Goal: Task Accomplishment & Management: Manage account settings

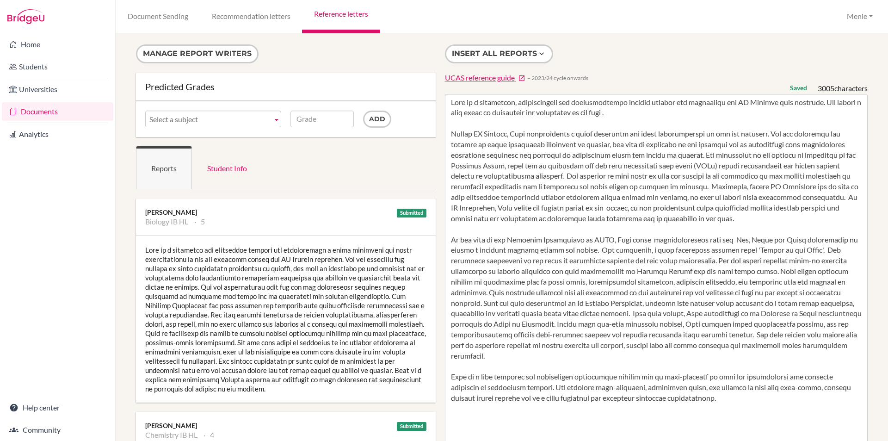
click at [33, 46] on link "Home" at bounding box center [58, 44] width 112 height 19
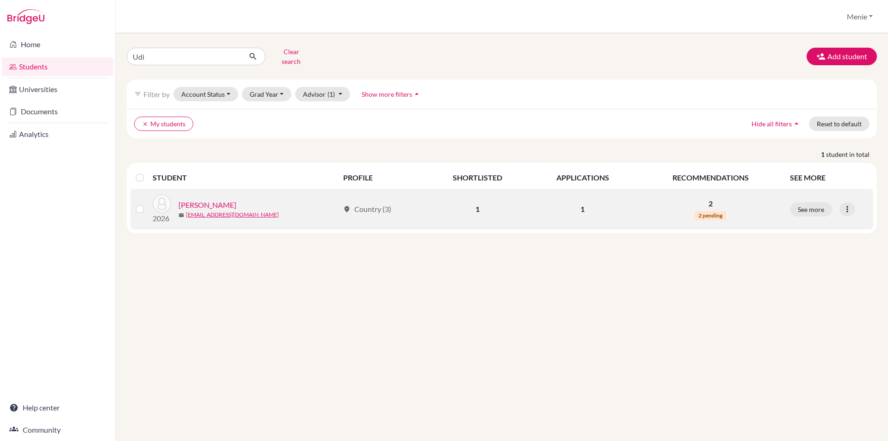
click at [213, 199] on link "Ailawadi, Udi" at bounding box center [208, 204] width 58 height 11
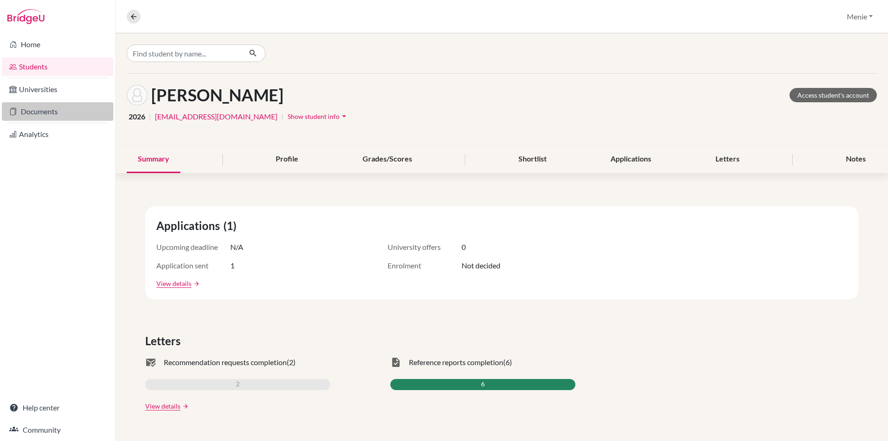
click at [38, 113] on link "Documents" at bounding box center [58, 111] width 112 height 19
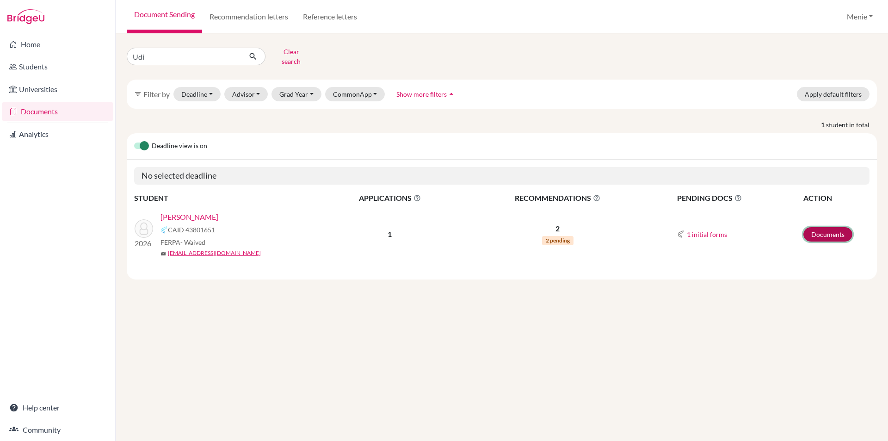
click at [834, 230] on link "Documents" at bounding box center [828, 234] width 49 height 14
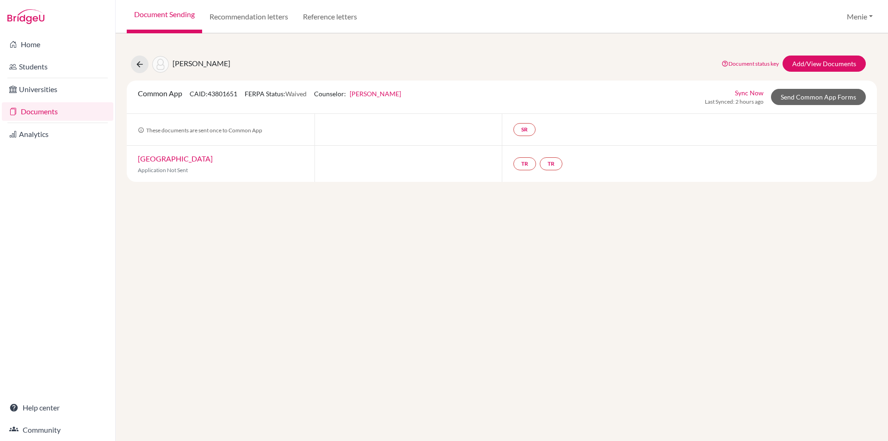
click at [759, 93] on link "Sync Now" at bounding box center [749, 93] width 29 height 10
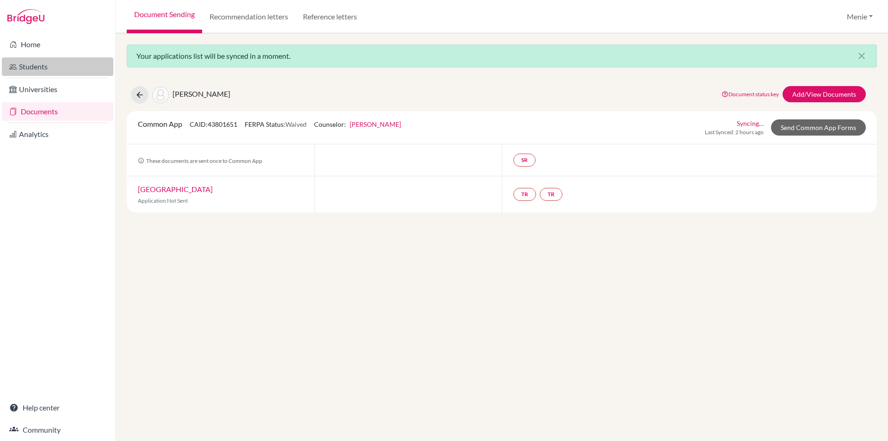
click at [42, 69] on link "Students" at bounding box center [58, 66] width 112 height 19
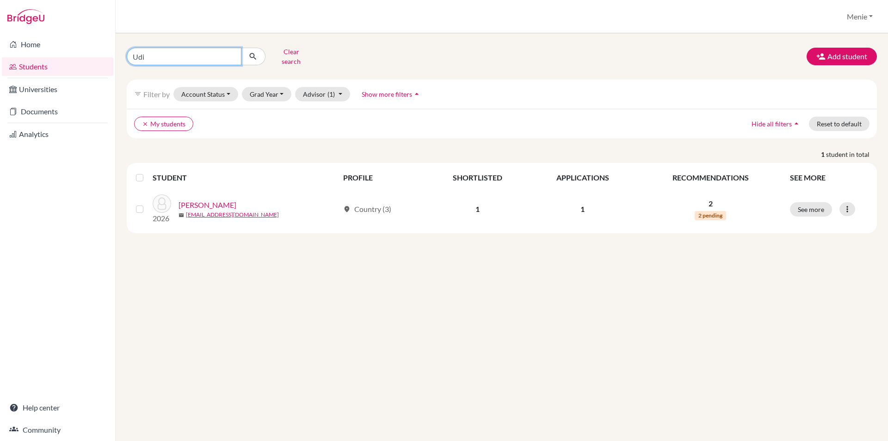
drag, startPoint x: 149, startPoint y: 55, endPoint x: -33, endPoint y: 32, distance: 184.2
click at [0, 32] on html "Home Students Universities Documents Analytics Help center Community Students o…" at bounding box center [444, 220] width 888 height 441
type input "Sarim"
click button "submit" at bounding box center [253, 57] width 25 height 18
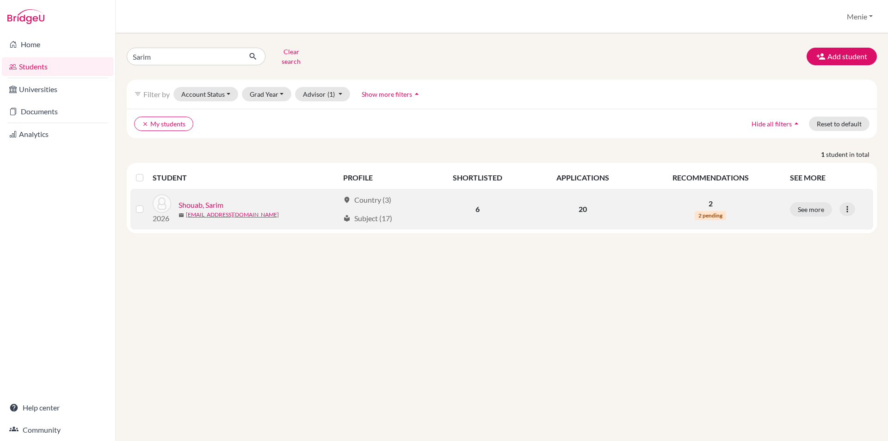
click at [191, 199] on link "Shouab, Sarim" at bounding box center [201, 204] width 45 height 11
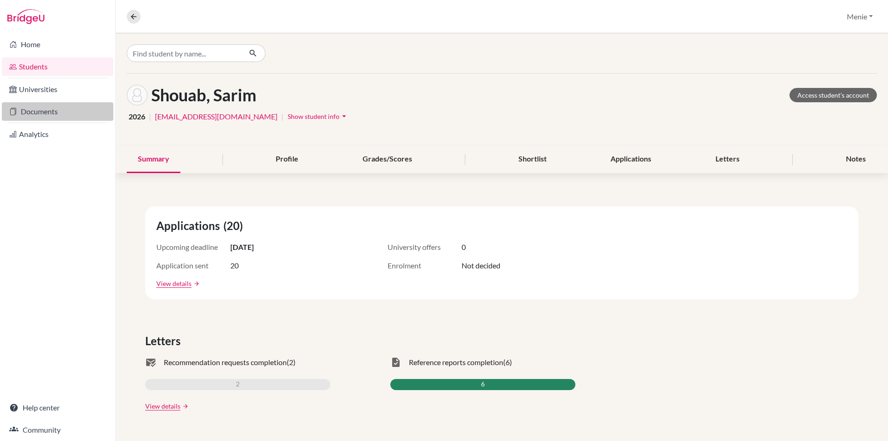
click at [35, 107] on link "Documents" at bounding box center [58, 111] width 112 height 19
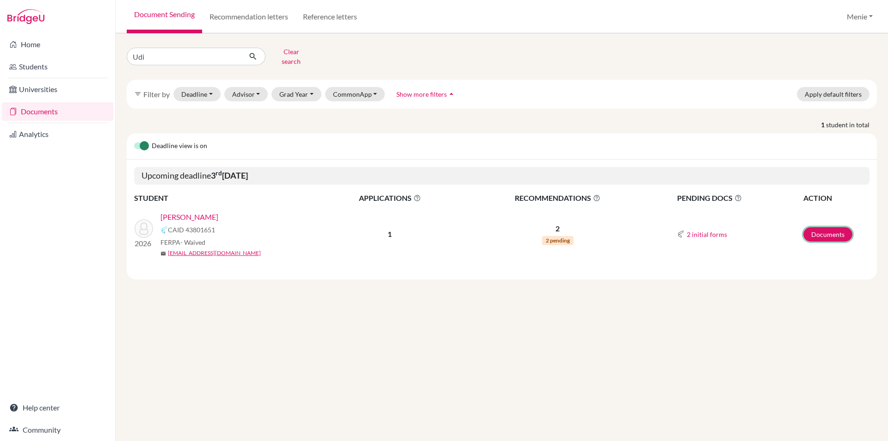
drag, startPoint x: 838, startPoint y: 226, endPoint x: 746, endPoint y: 229, distance: 92.2
click at [838, 227] on link "Documents" at bounding box center [828, 234] width 49 height 14
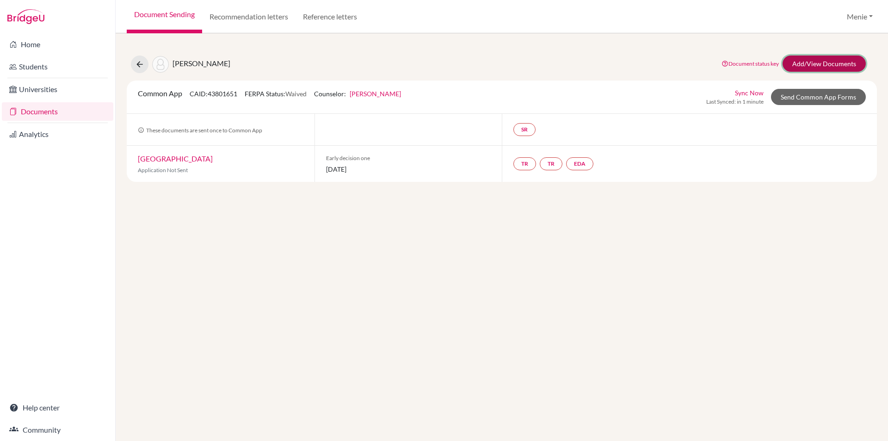
click at [813, 61] on link "Add/View Documents" at bounding box center [824, 64] width 83 height 16
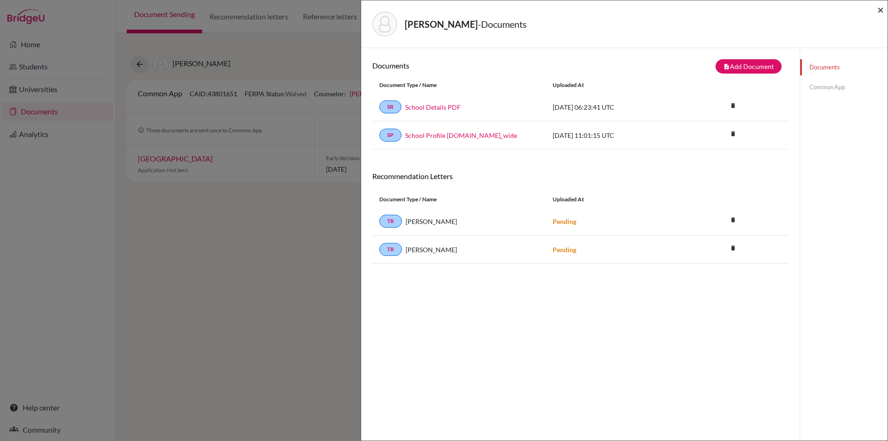
click at [881, 6] on span "×" at bounding box center [881, 9] width 6 height 13
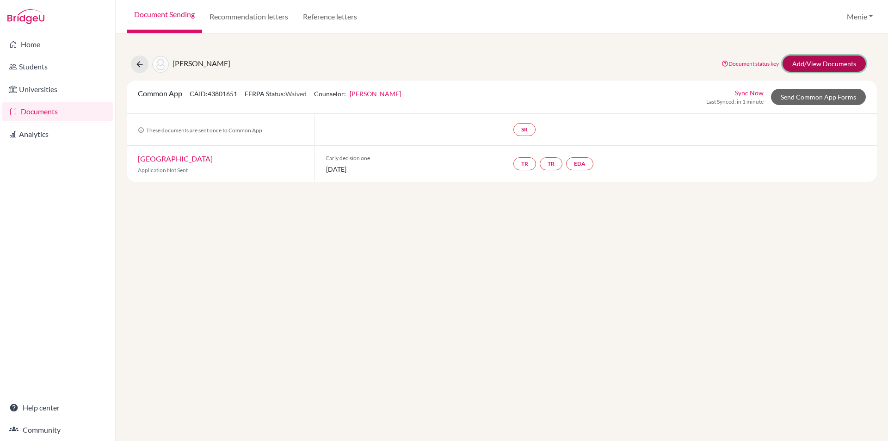
click at [815, 61] on link "Add/View Documents" at bounding box center [824, 64] width 83 height 16
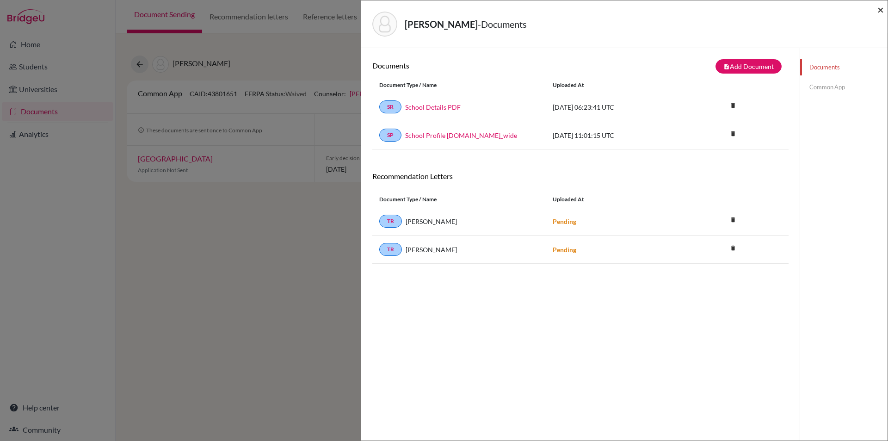
click at [880, 9] on span "×" at bounding box center [881, 9] width 6 height 13
click at [881, 7] on span "×" at bounding box center [881, 9] width 6 height 13
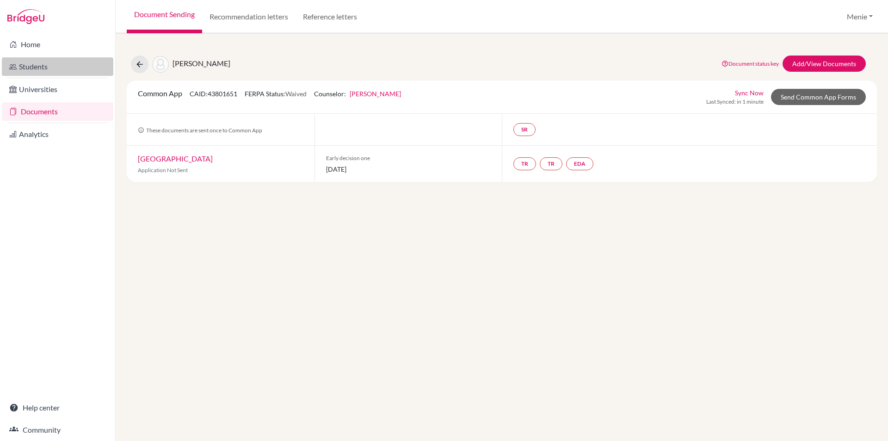
click at [43, 68] on link "Students" at bounding box center [58, 66] width 112 height 19
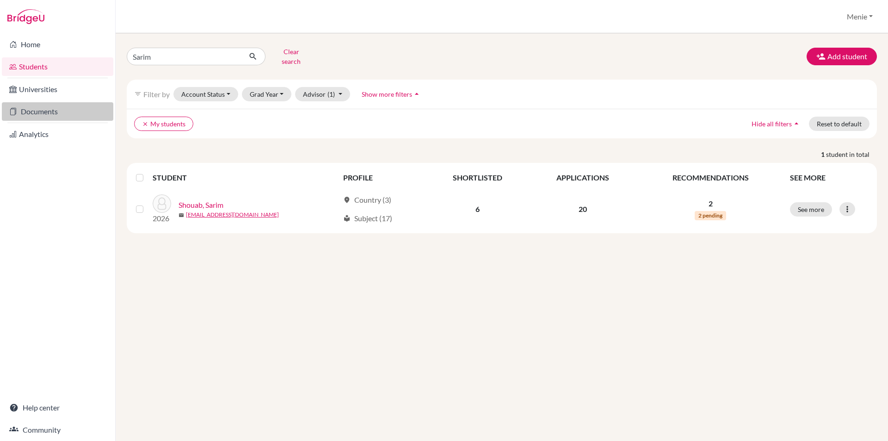
click at [52, 113] on link "Documents" at bounding box center [58, 111] width 112 height 19
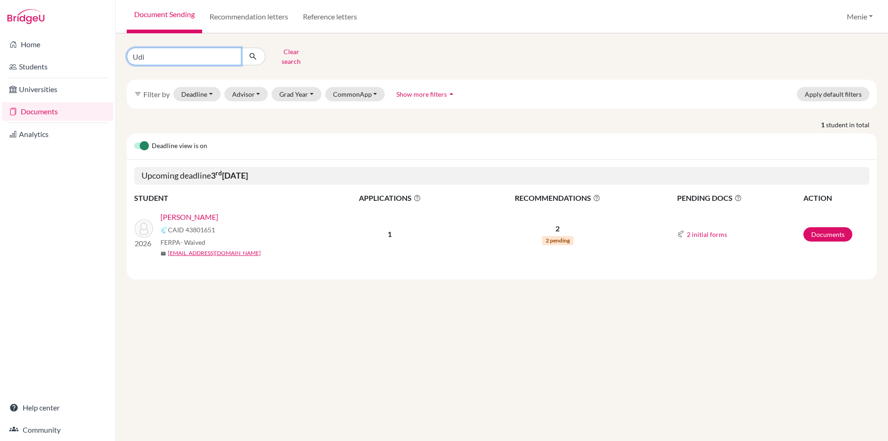
drag, startPoint x: 145, startPoint y: 52, endPoint x: -52, endPoint y: 44, distance: 196.8
click at [0, 44] on html "Home Students Universities Documents Analytics Help center Community Document S…" at bounding box center [444, 220] width 888 height 441
type input "Sarim"
click button "submit" at bounding box center [253, 57] width 25 height 18
click at [824, 227] on link "Documents" at bounding box center [828, 234] width 49 height 14
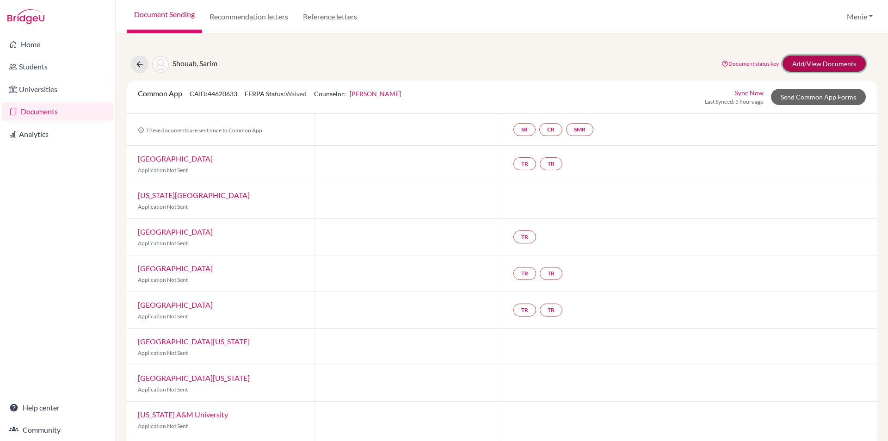
click at [804, 60] on link "Add/View Documents" at bounding box center [824, 64] width 83 height 16
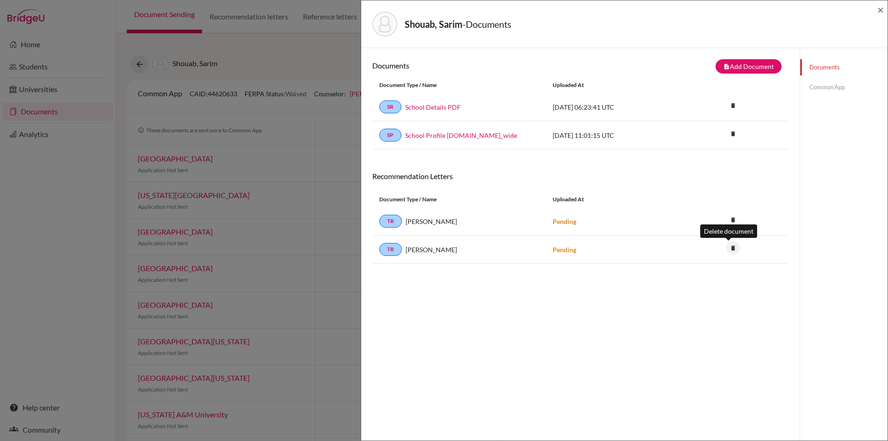
click at [729, 246] on icon "delete" at bounding box center [733, 248] width 14 height 14
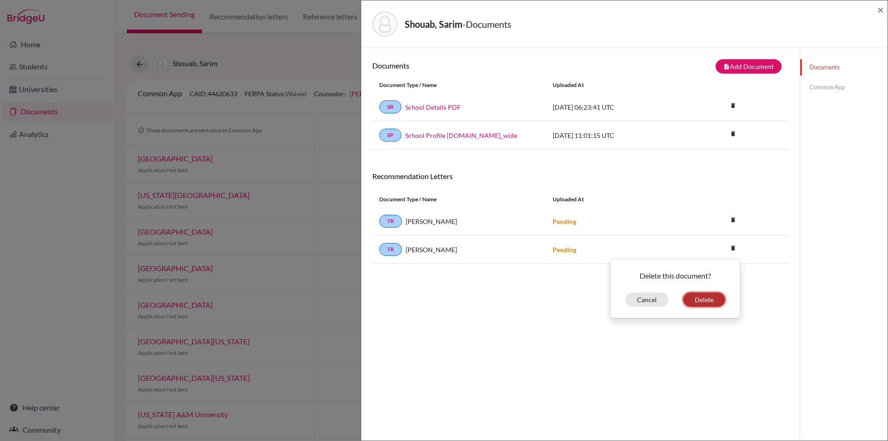
click at [701, 298] on button "Delete" at bounding box center [704, 299] width 42 height 14
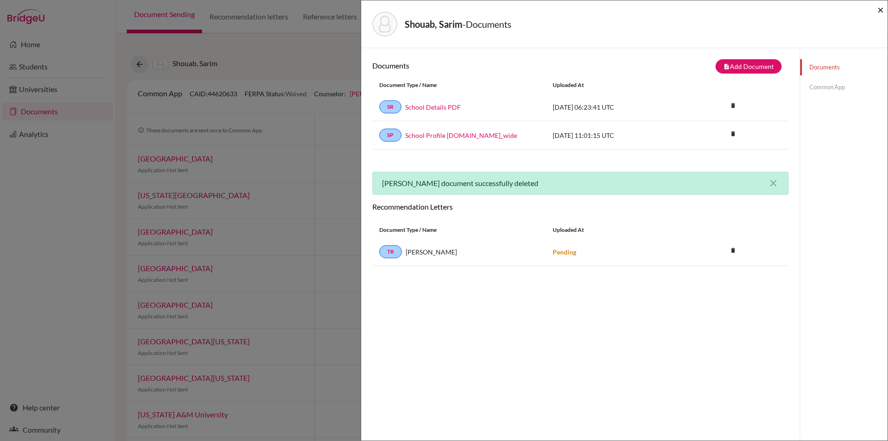
click at [881, 8] on span "×" at bounding box center [881, 9] width 6 height 13
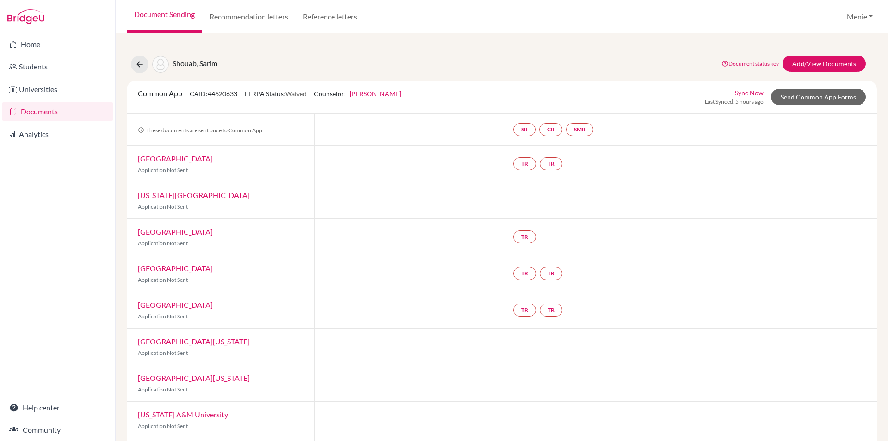
click at [182, 159] on link "Harvard University" at bounding box center [175, 158] width 75 height 9
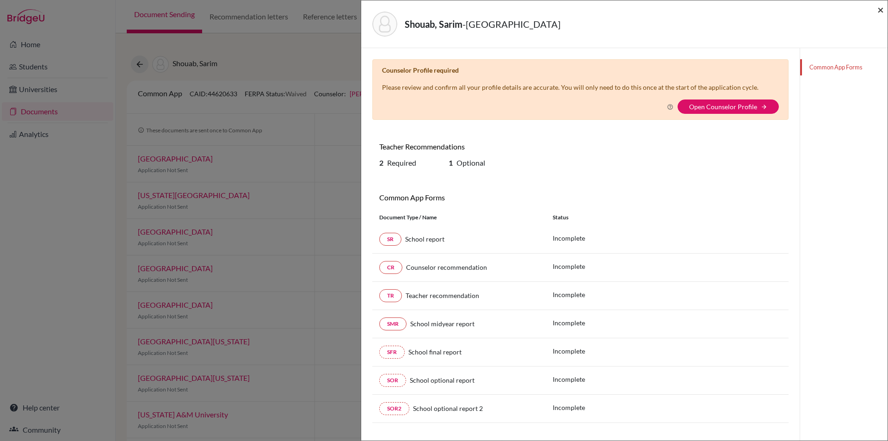
click at [879, 10] on span "×" at bounding box center [881, 9] width 6 height 13
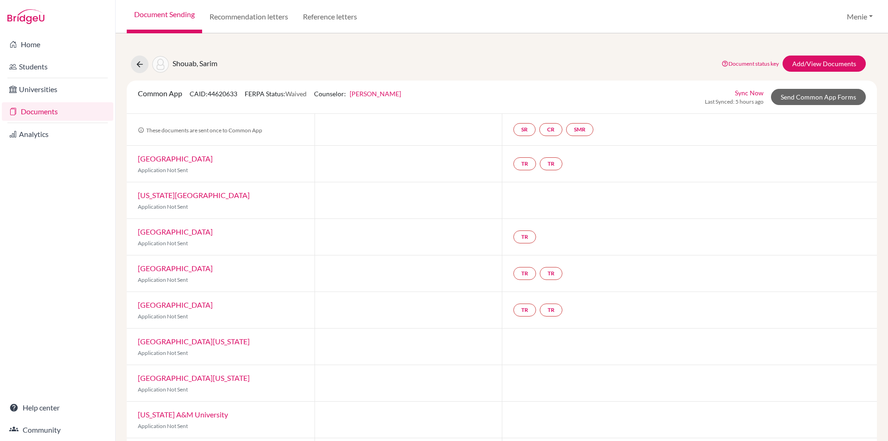
click at [200, 192] on link "New York University" at bounding box center [194, 195] width 112 height 9
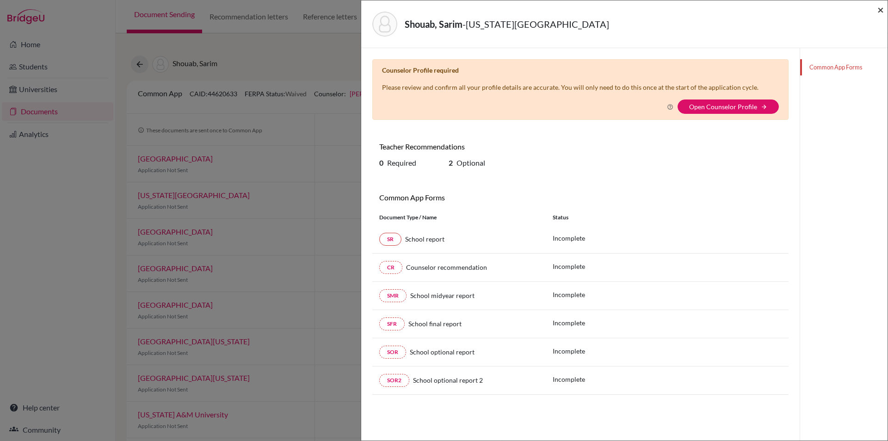
click at [878, 10] on span "×" at bounding box center [881, 9] width 6 height 13
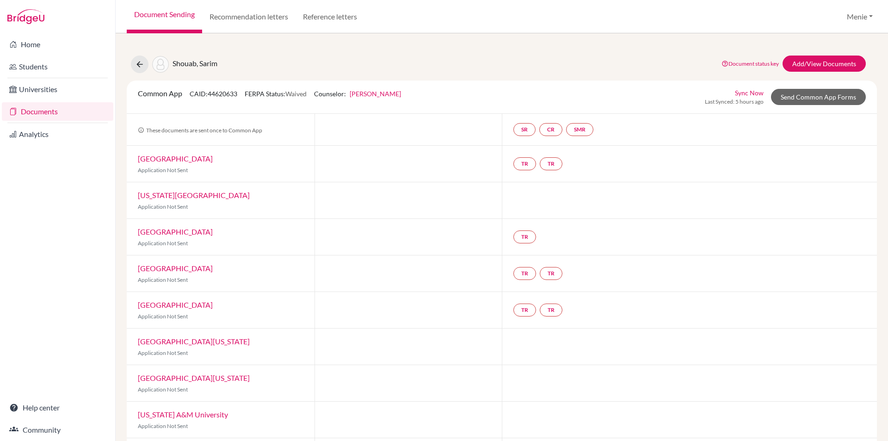
click at [177, 232] on link "Tufts University" at bounding box center [175, 231] width 75 height 9
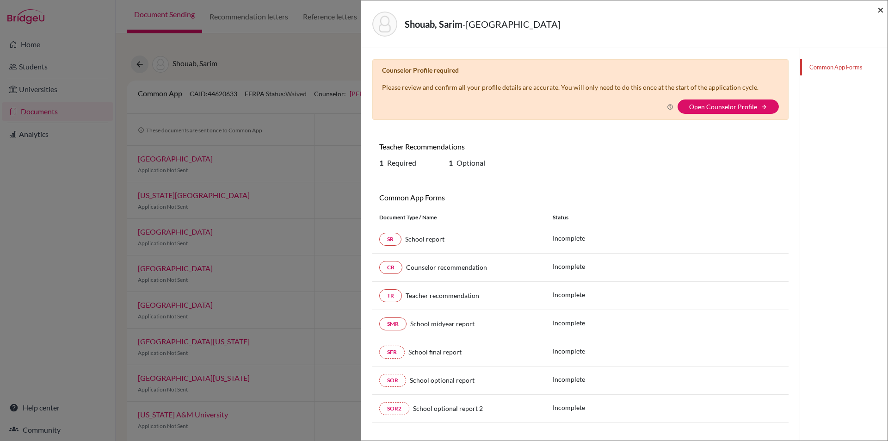
click at [881, 8] on span "×" at bounding box center [881, 9] width 6 height 13
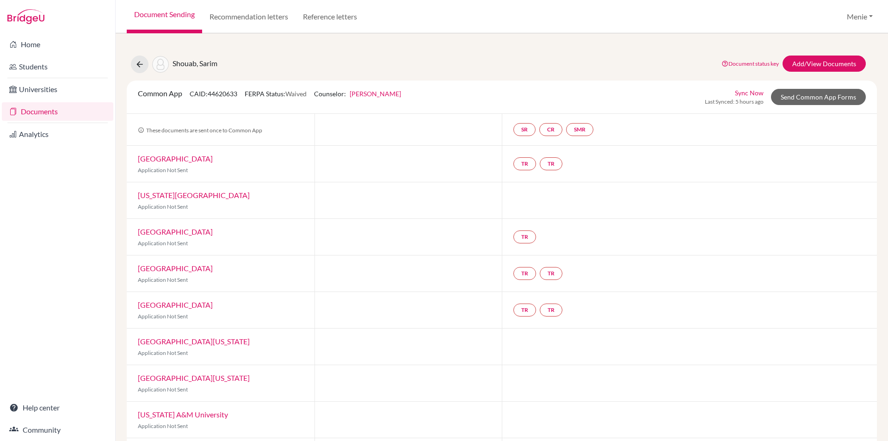
click at [186, 267] on link "Vanderbilt University" at bounding box center [175, 268] width 75 height 9
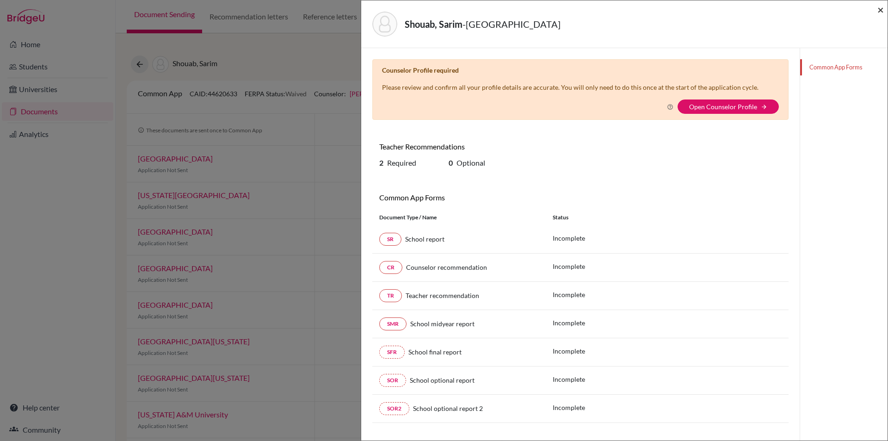
click at [879, 9] on span "×" at bounding box center [881, 9] width 6 height 13
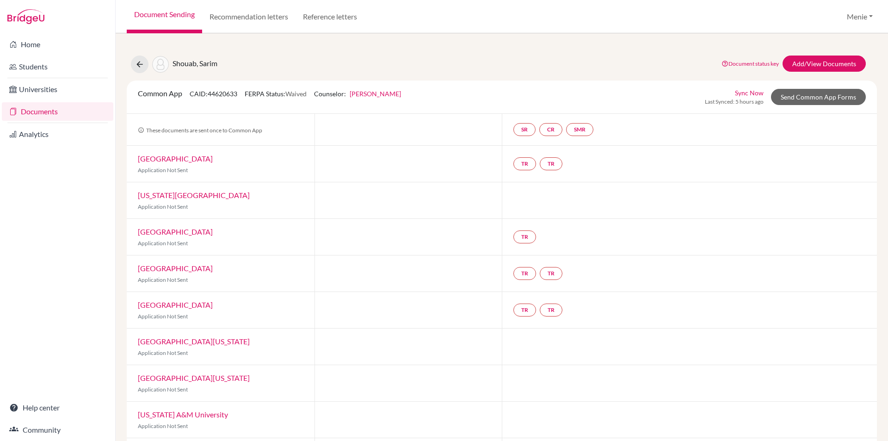
click at [195, 298] on div "University of Chicago Application Not Sent" at bounding box center [221, 310] width 188 height 36
click at [201, 305] on link "University of Chicago" at bounding box center [175, 304] width 75 height 9
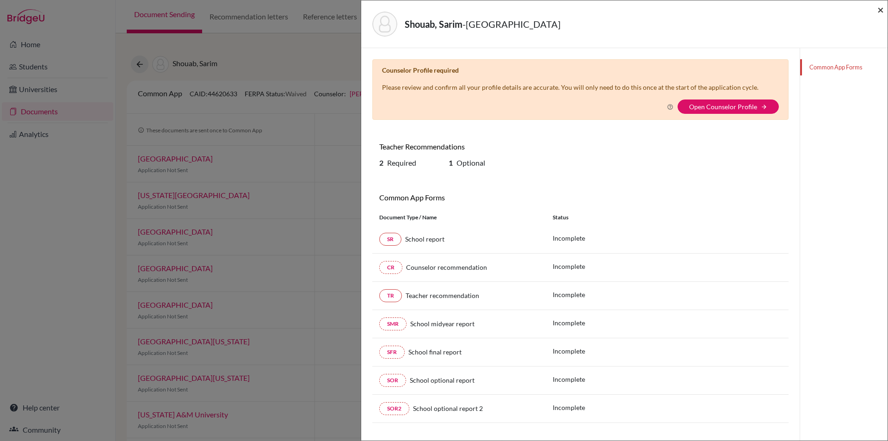
click at [881, 10] on span "×" at bounding box center [881, 9] width 6 height 13
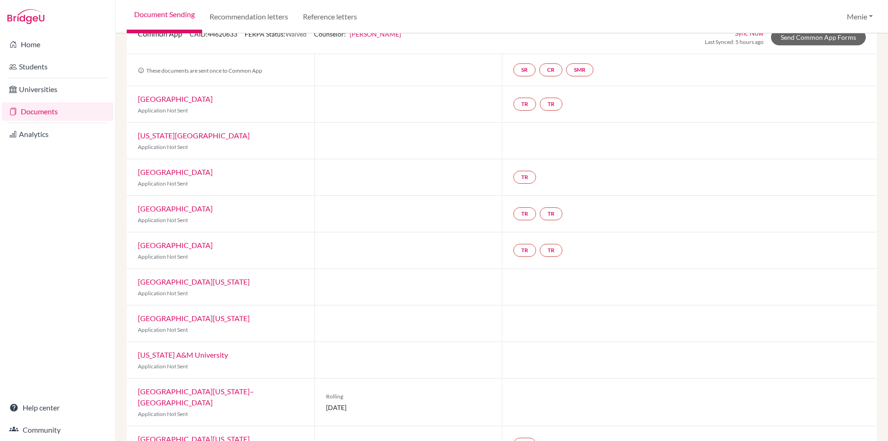
scroll to position [139, 0]
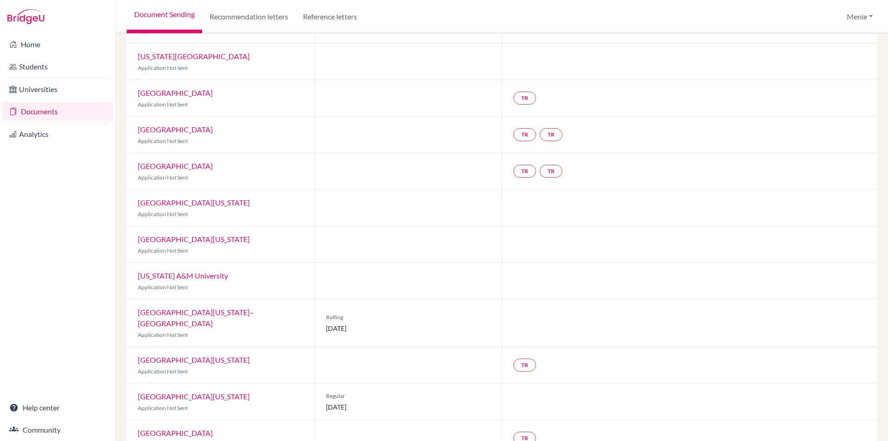
click at [233, 204] on link "University of Southern California" at bounding box center [194, 202] width 112 height 9
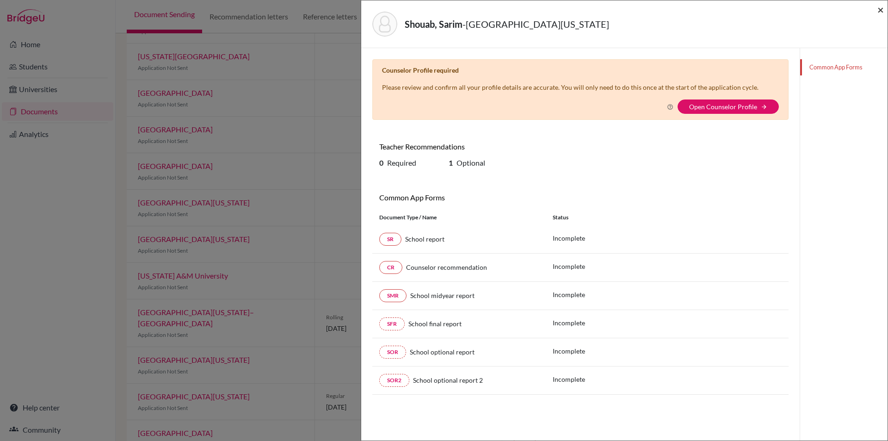
click at [881, 5] on span "×" at bounding box center [881, 9] width 6 height 13
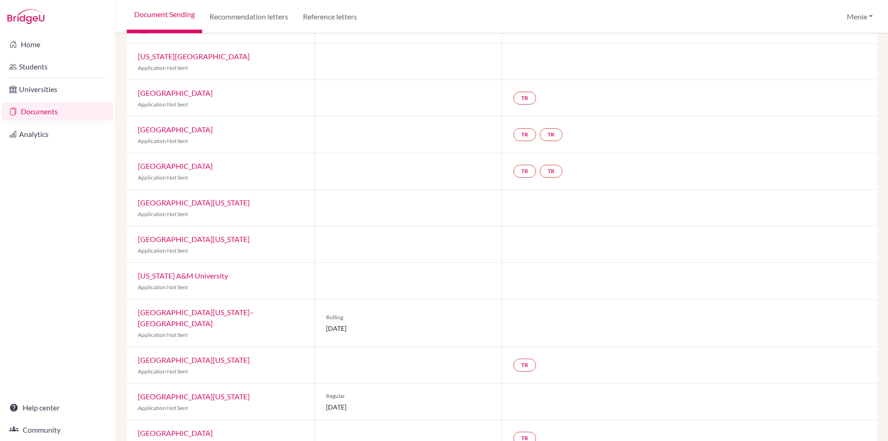
click at [222, 310] on link "University of Michigan–Dearborn" at bounding box center [196, 318] width 116 height 20
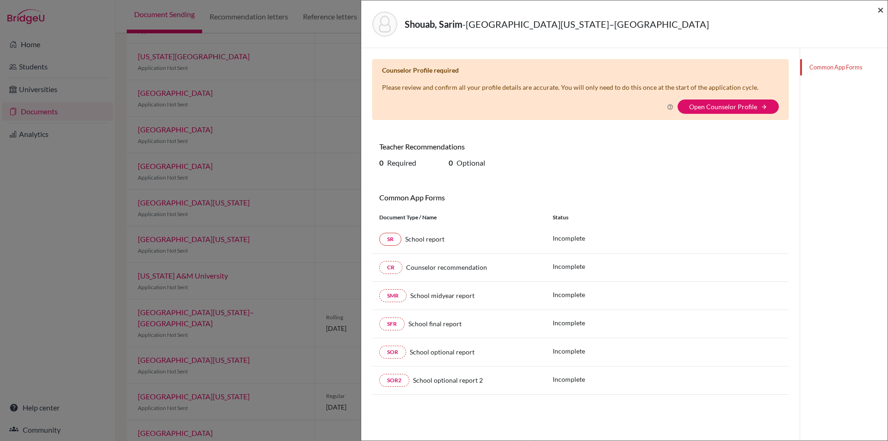
click at [883, 9] on span "×" at bounding box center [881, 9] width 6 height 13
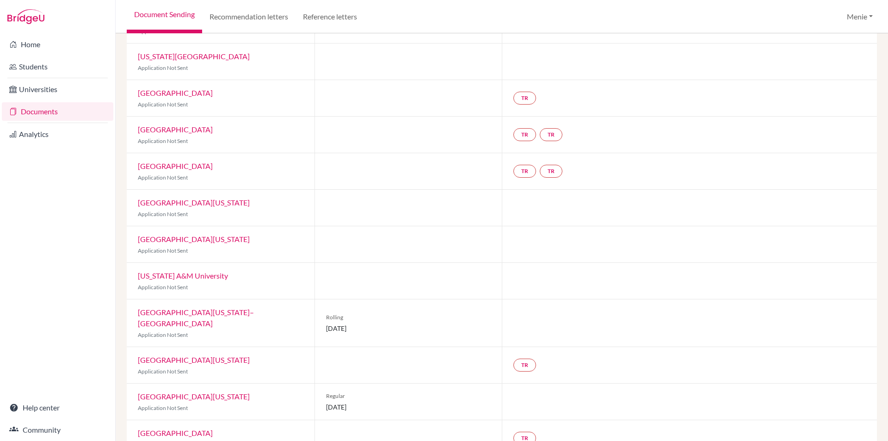
click at [191, 355] on link "University of Michigan" at bounding box center [194, 359] width 112 height 9
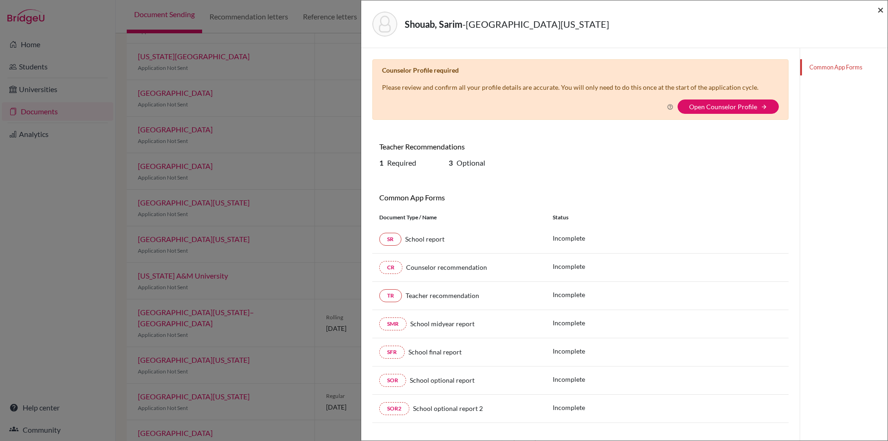
click at [879, 9] on span "×" at bounding box center [881, 9] width 6 height 13
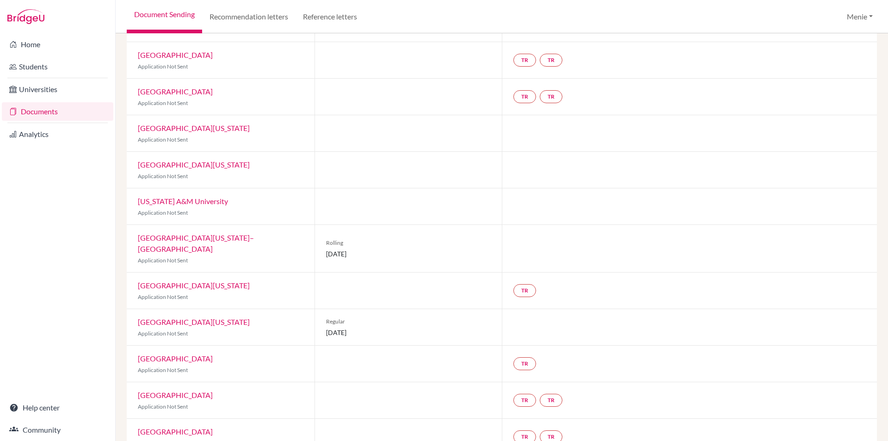
scroll to position [278, 0]
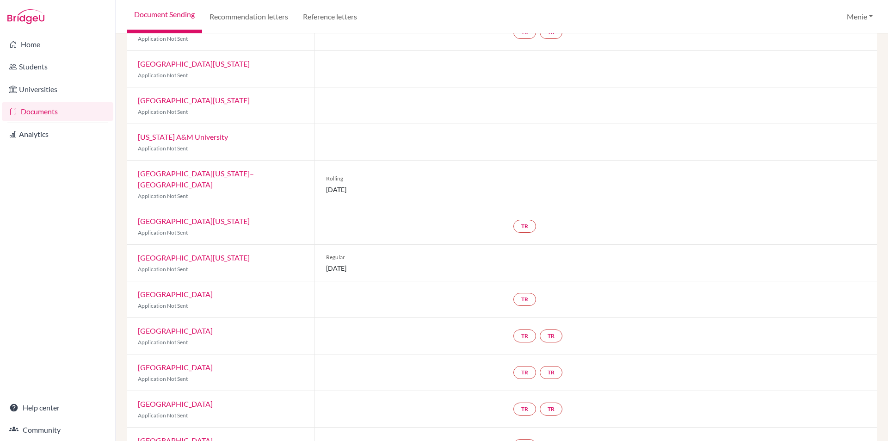
click at [204, 253] on link "University of Washington" at bounding box center [194, 257] width 112 height 9
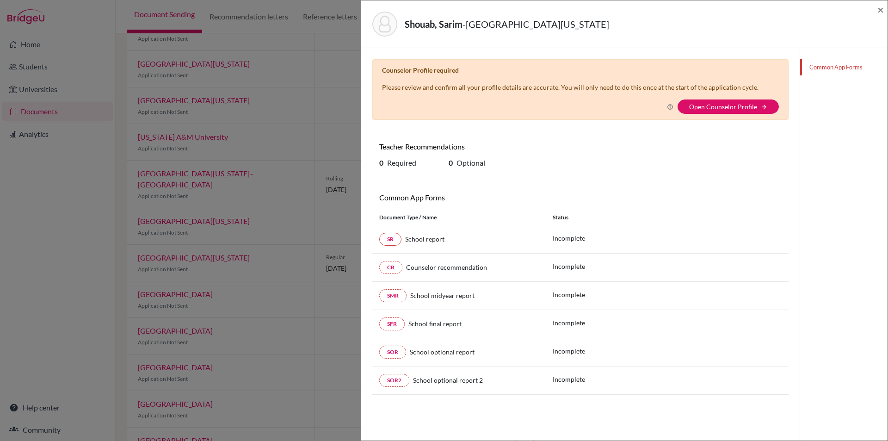
drag, startPoint x: 868, startPoint y: 31, endPoint x: 851, endPoint y: 38, distance: 18.0
drag, startPoint x: 851, startPoint y: 38, endPoint x: 883, endPoint y: 8, distance: 43.9
click at [883, 8] on span "×" at bounding box center [881, 9] width 6 height 13
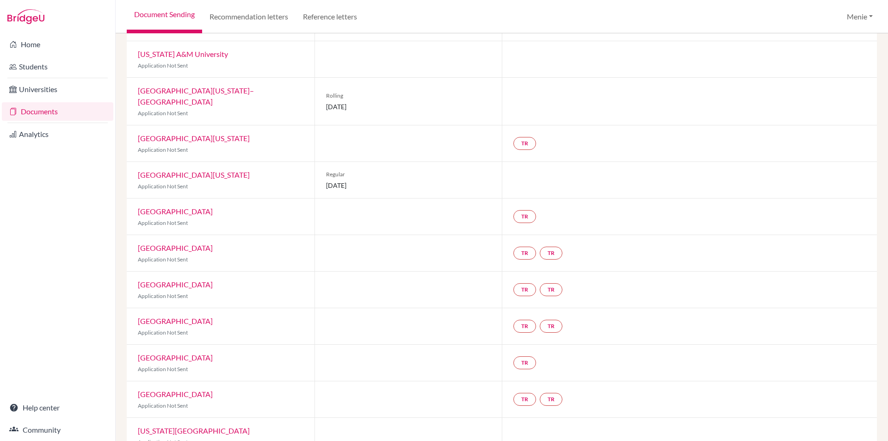
scroll to position [370, 0]
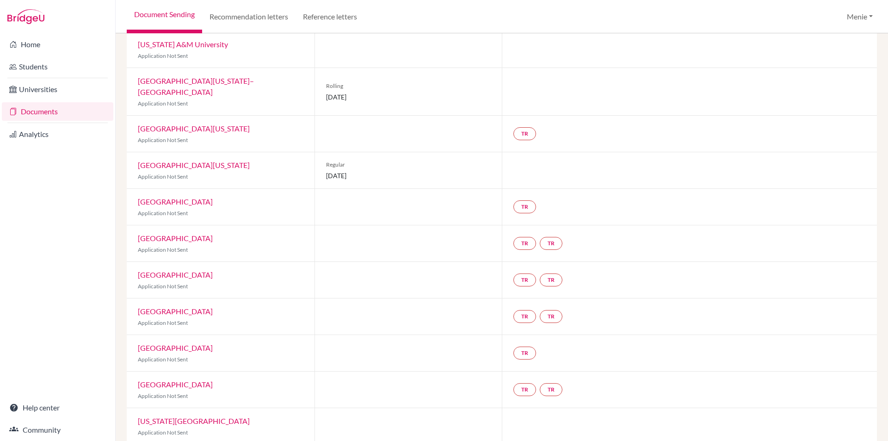
click at [163, 234] on link "Columbia University" at bounding box center [175, 238] width 75 height 9
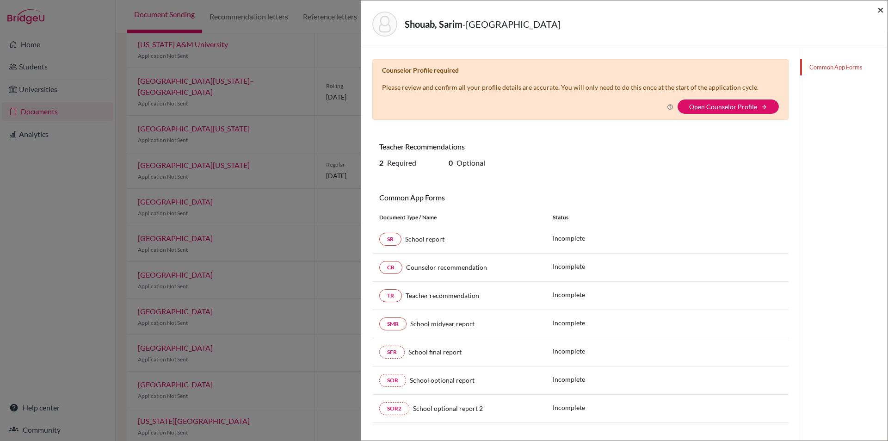
click at [881, 7] on span "×" at bounding box center [881, 9] width 6 height 13
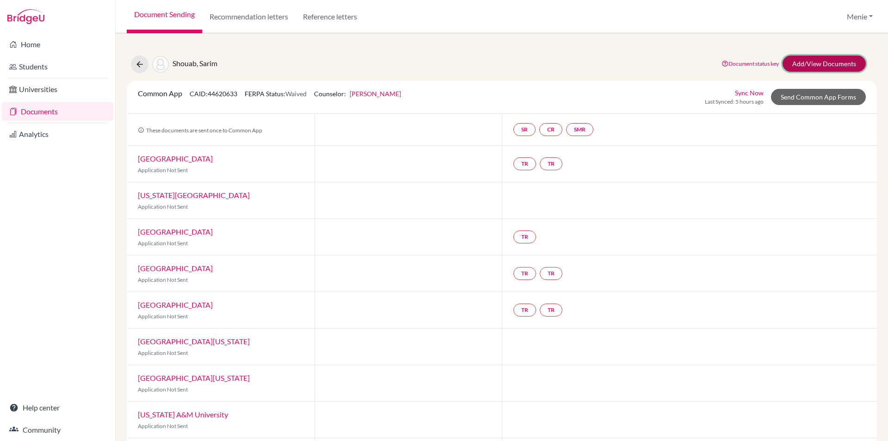
click at [800, 63] on link "Add/View Documents" at bounding box center [824, 64] width 83 height 16
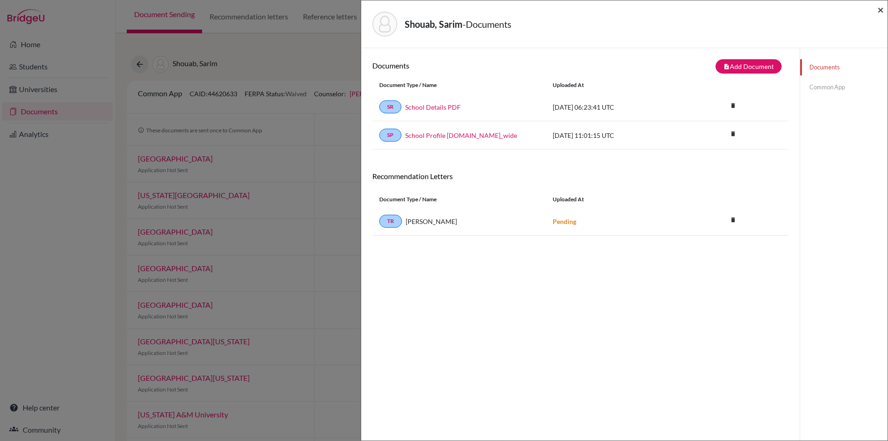
click at [881, 9] on span "×" at bounding box center [881, 9] width 6 height 13
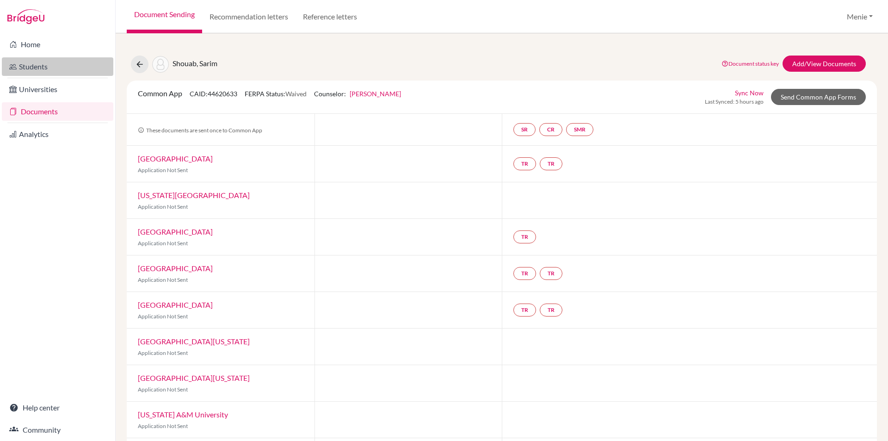
click at [36, 65] on link "Students" at bounding box center [58, 66] width 112 height 19
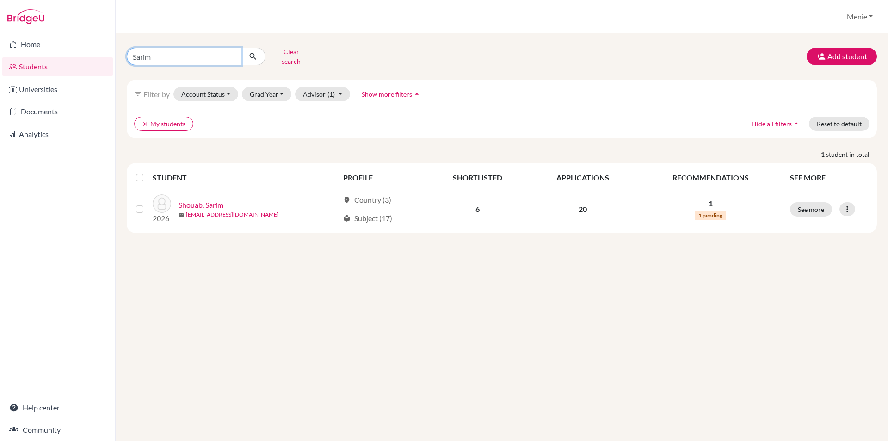
drag, startPoint x: 165, startPoint y: 56, endPoint x: 76, endPoint y: 57, distance: 88.4
click at [90, 56] on div "Home Students Universities Documents Analytics Help center Community Students o…" at bounding box center [444, 220] width 888 height 441
click at [44, 113] on link "Documents" at bounding box center [58, 111] width 112 height 19
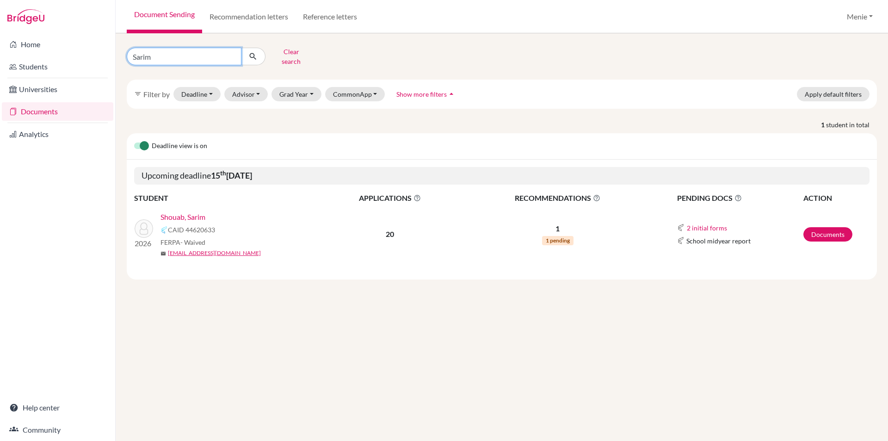
drag, startPoint x: 164, startPoint y: 55, endPoint x: -70, endPoint y: 56, distance: 234.6
click at [0, 56] on html "Home Students Universities Documents Analytics Help center Community Document S…" at bounding box center [444, 220] width 888 height 441
type input "[PERSON_NAME]"
click at [830, 227] on link "Documents" at bounding box center [828, 234] width 49 height 14
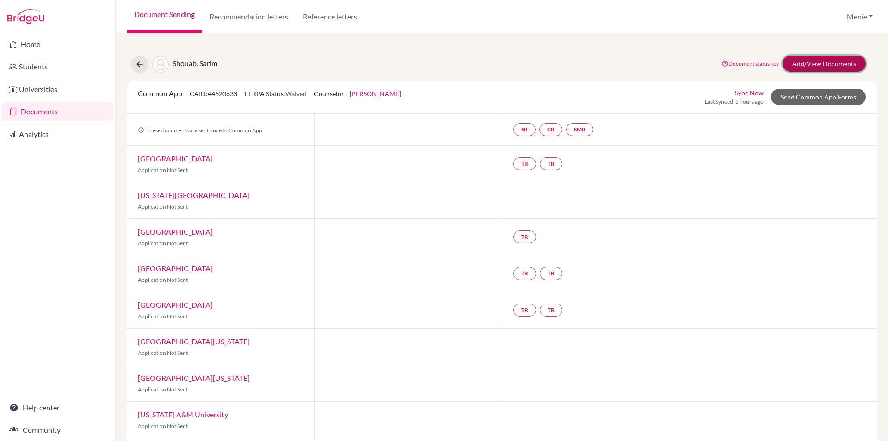
click at [817, 65] on link "Add/View Documents" at bounding box center [824, 64] width 83 height 16
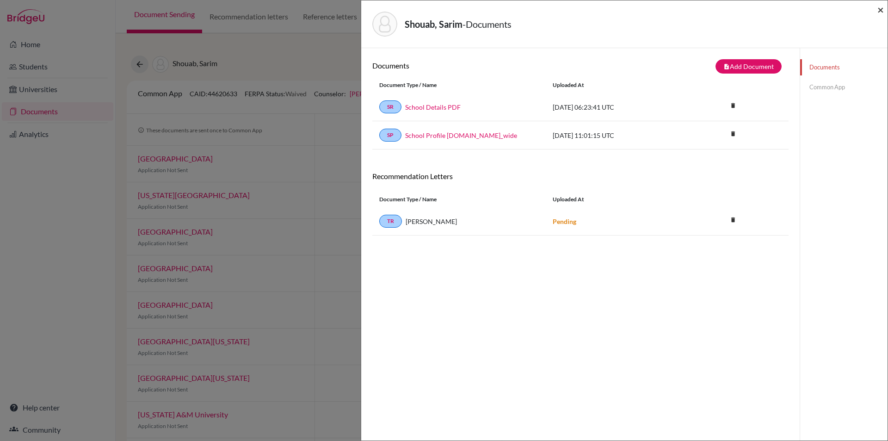
click at [881, 6] on span "×" at bounding box center [881, 9] width 6 height 13
click at [880, 9] on span "×" at bounding box center [881, 9] width 6 height 13
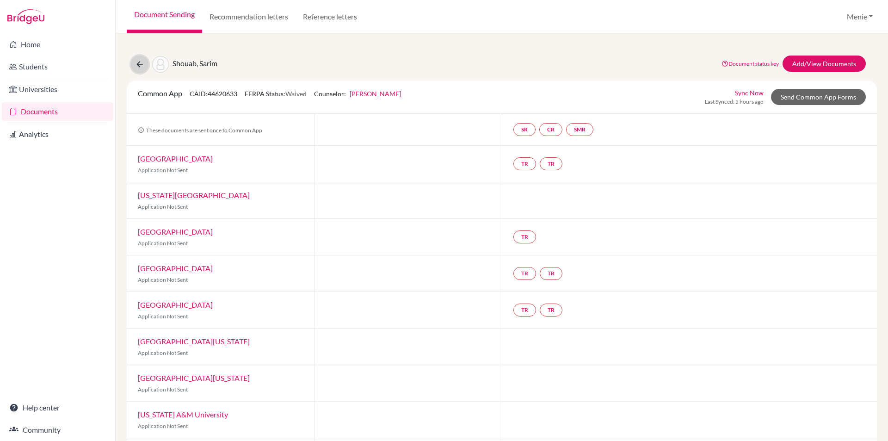
click at [137, 62] on icon at bounding box center [139, 64] width 9 height 9
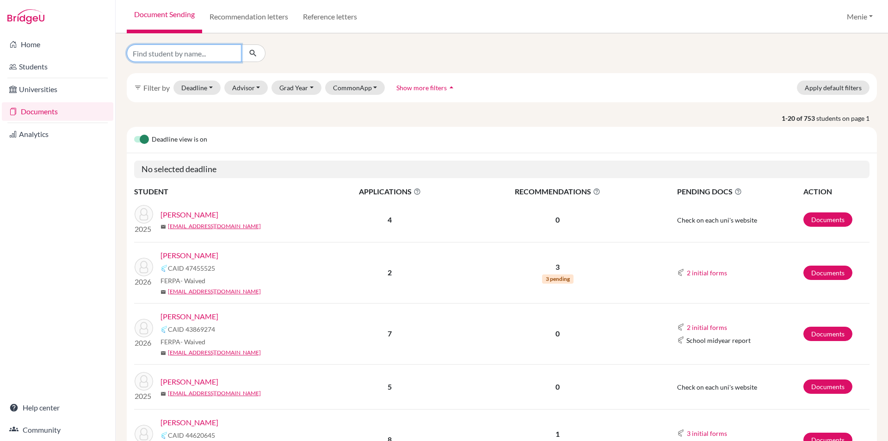
click at [190, 55] on input "Find student by name..." at bounding box center [184, 53] width 115 height 18
type input "[PERSON_NAME]"
click at [260, 50] on button "submit" at bounding box center [253, 53] width 25 height 18
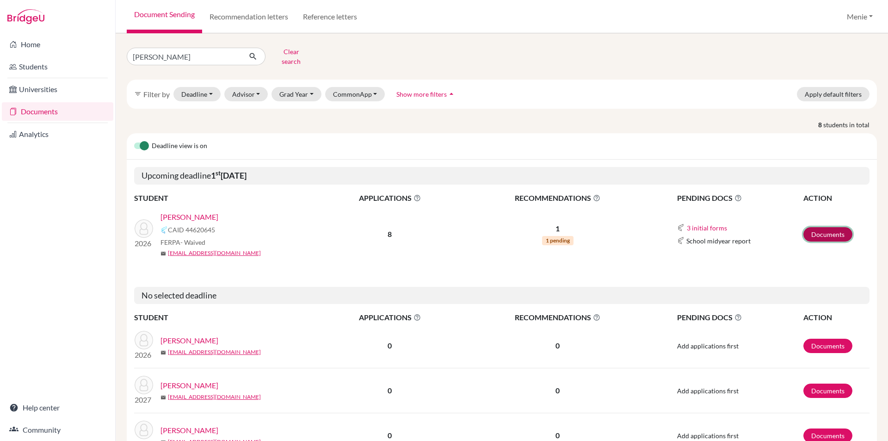
click at [816, 228] on link "Documents" at bounding box center [828, 234] width 49 height 14
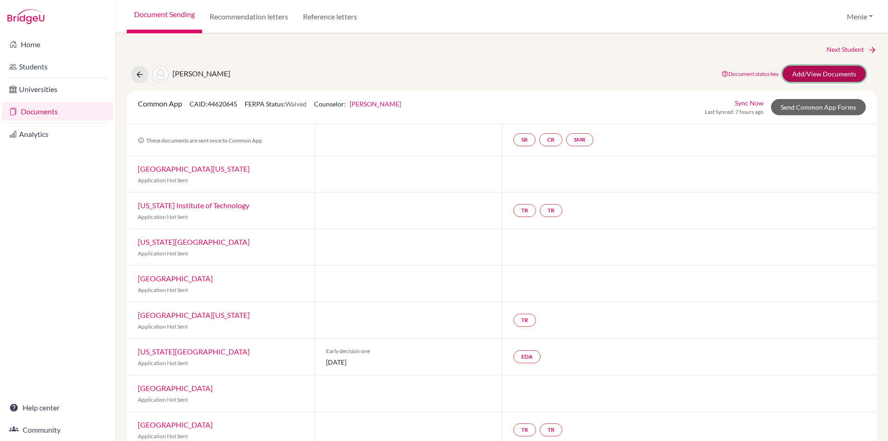
click at [813, 68] on link "Add/View Documents" at bounding box center [824, 74] width 83 height 16
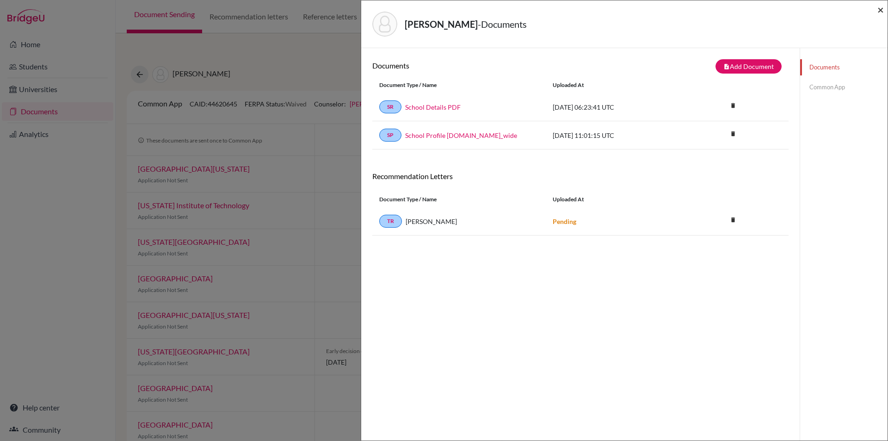
click at [881, 7] on span "×" at bounding box center [881, 9] width 6 height 13
drag, startPoint x: 883, startPoint y: 9, endPoint x: 528, endPoint y: 19, distance: 354.6
click at [882, 9] on span "×" at bounding box center [881, 9] width 6 height 13
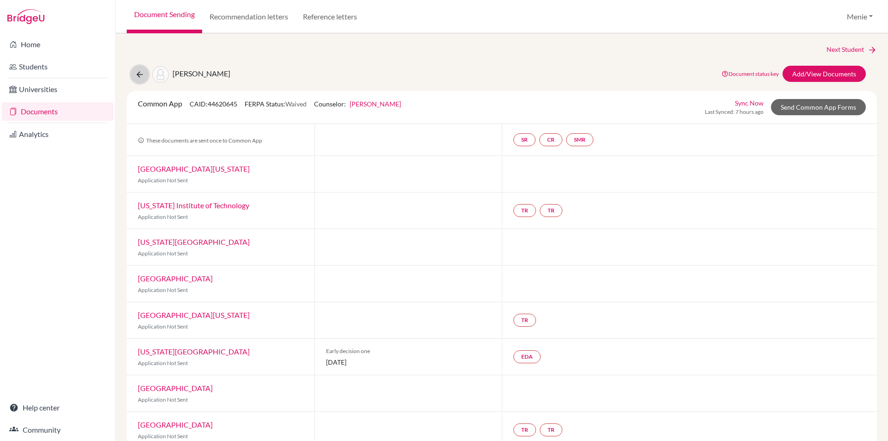
click at [136, 75] on icon at bounding box center [139, 74] width 9 height 9
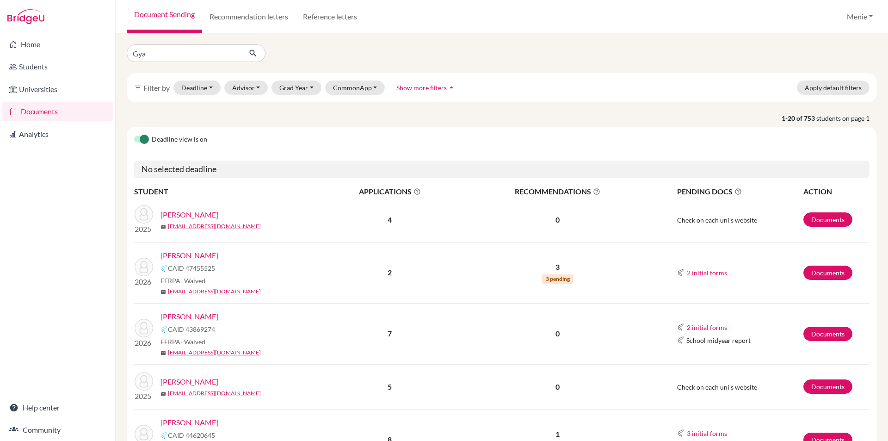
type input "Gyan"
click button "submit" at bounding box center [253, 53] width 25 height 18
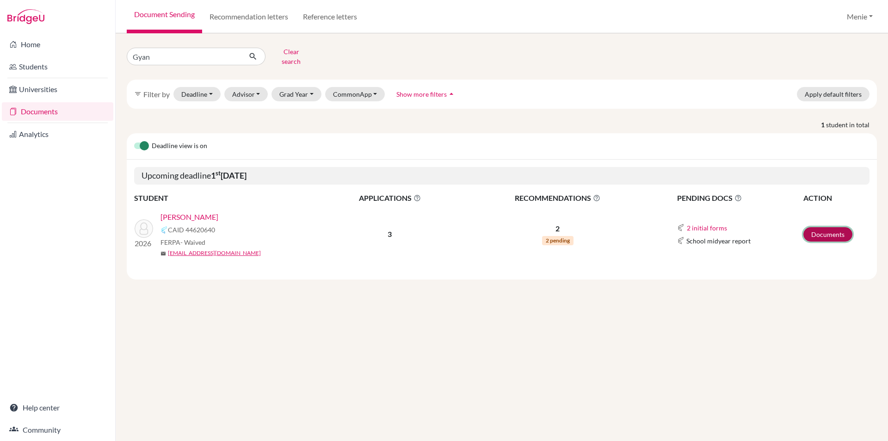
click at [824, 227] on link "Documents" at bounding box center [828, 234] width 49 height 14
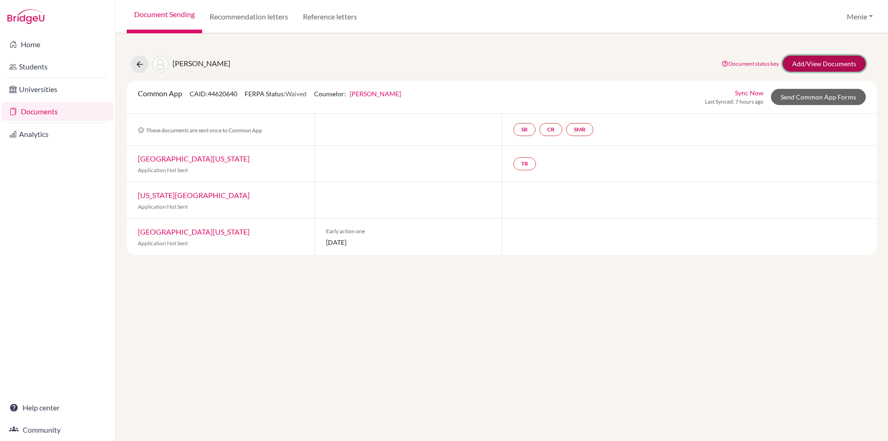
click at [814, 61] on link "Add/View Documents" at bounding box center [824, 64] width 83 height 16
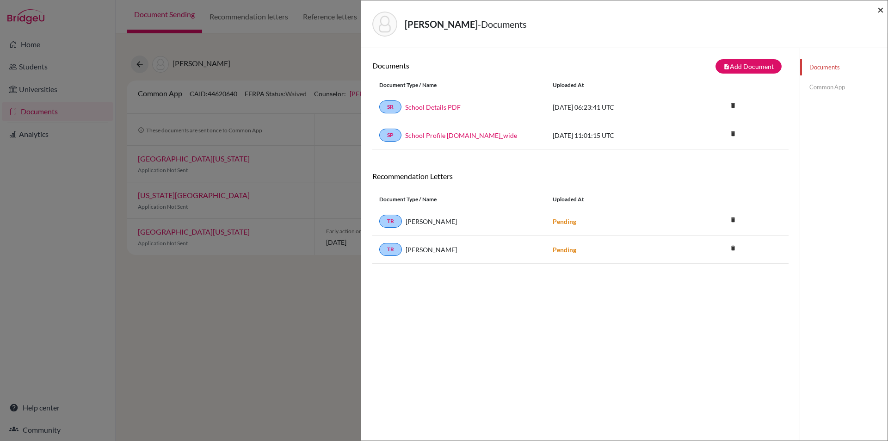
click at [883, 9] on span "×" at bounding box center [881, 9] width 6 height 13
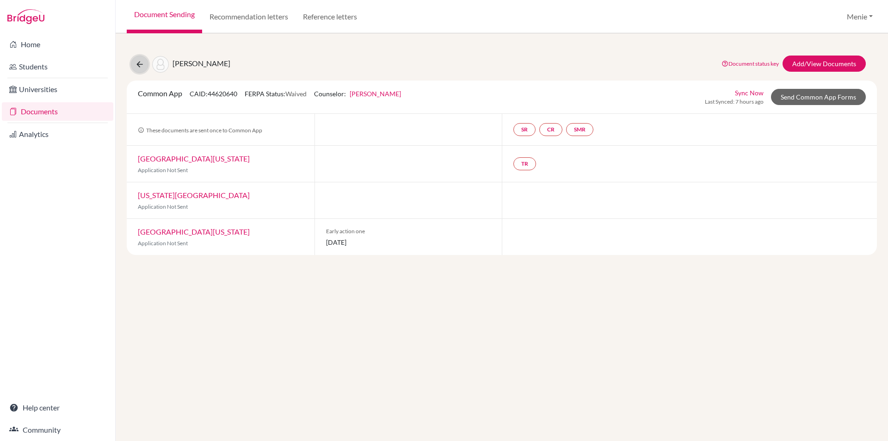
drag, startPoint x: 141, startPoint y: 61, endPoint x: 146, endPoint y: 68, distance: 8.2
click at [141, 61] on icon at bounding box center [139, 64] width 9 height 9
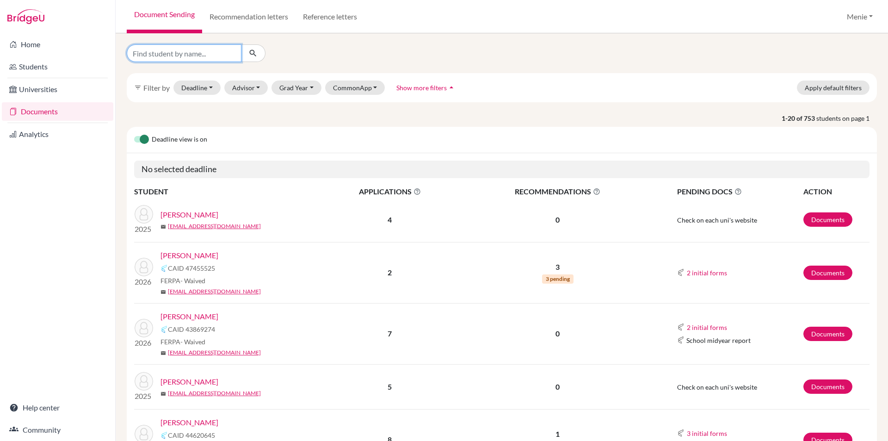
click at [213, 55] on input "Find student by name..." at bounding box center [184, 53] width 115 height 18
type input "[DATE]"
click button "submit" at bounding box center [253, 53] width 25 height 18
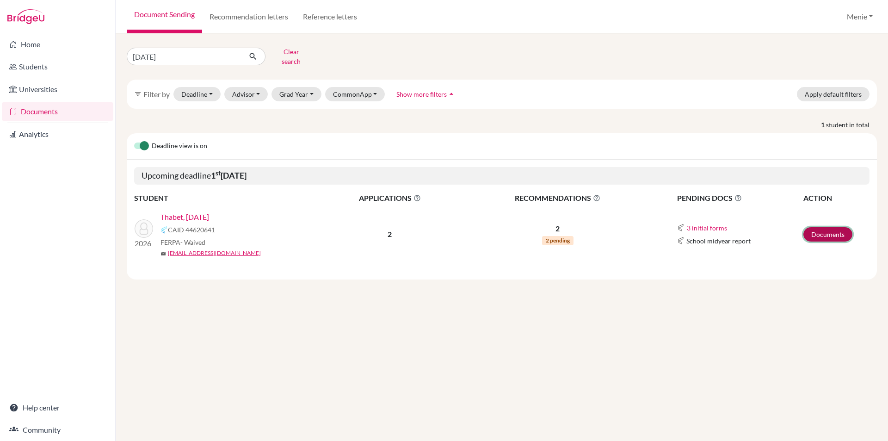
click at [825, 227] on link "Documents" at bounding box center [828, 234] width 49 height 14
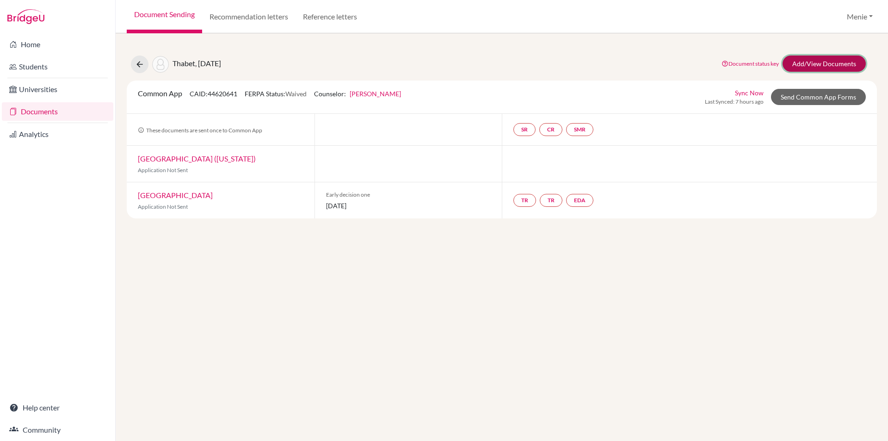
click at [818, 59] on link "Add/View Documents" at bounding box center [824, 64] width 83 height 16
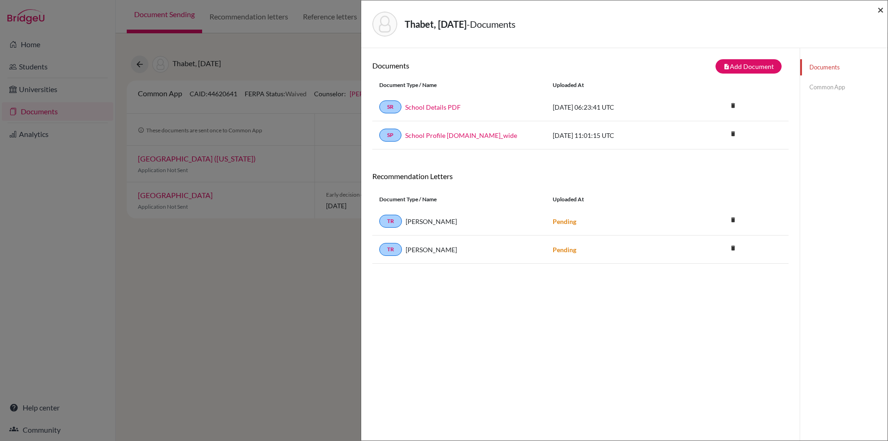
click at [880, 10] on span "×" at bounding box center [881, 9] width 6 height 13
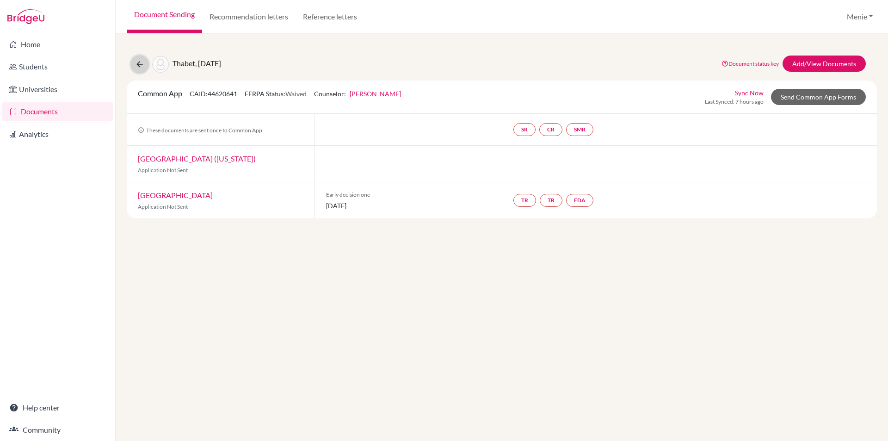
click at [143, 56] on button at bounding box center [140, 65] width 18 height 18
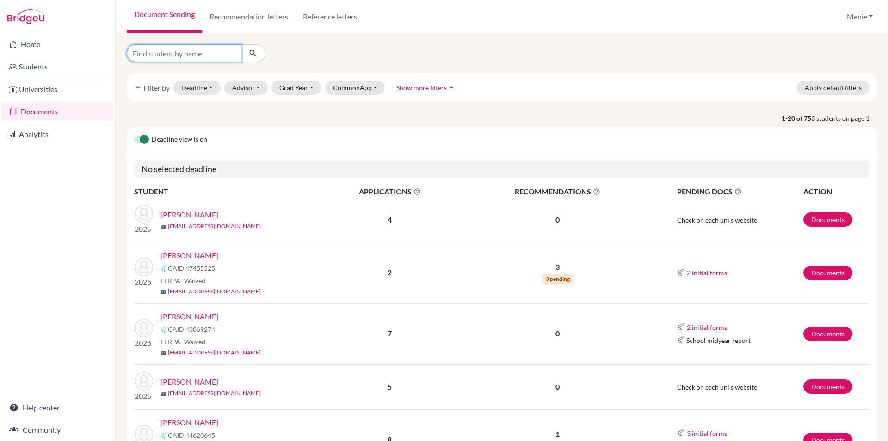
click at [202, 52] on input "Find student by name..." at bounding box center [184, 53] width 115 height 18
type input "Can"
click at [253, 54] on icon "submit" at bounding box center [252, 53] width 9 height 9
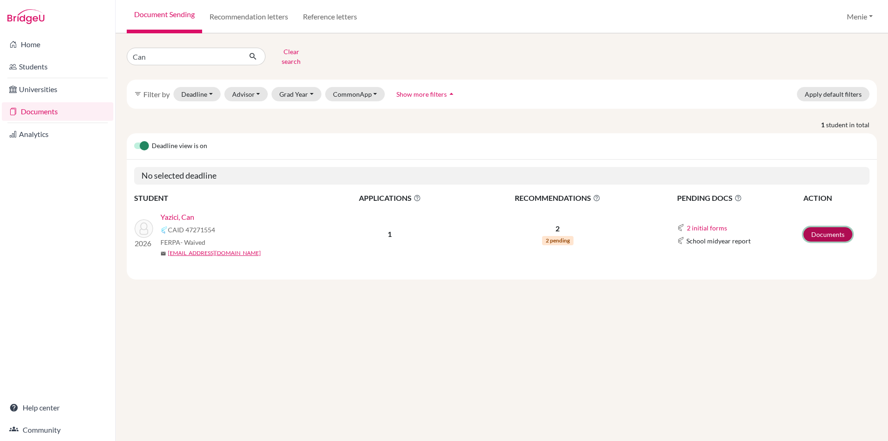
click at [833, 227] on link "Documents" at bounding box center [828, 234] width 49 height 14
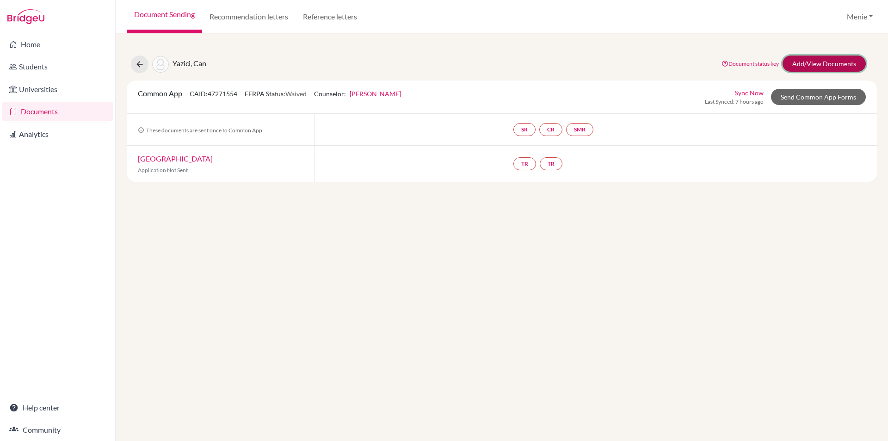
click at [802, 63] on link "Add/View Documents" at bounding box center [824, 64] width 83 height 16
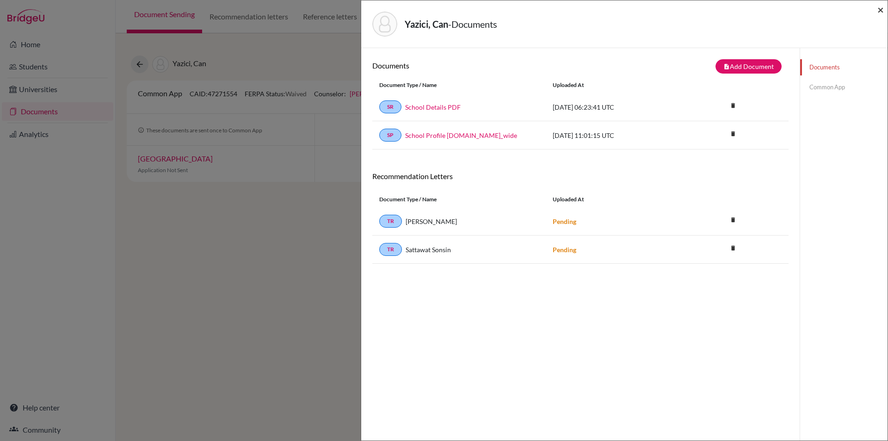
drag, startPoint x: 882, startPoint y: 6, endPoint x: 842, endPoint y: 18, distance: 41.8
click at [882, 6] on span "×" at bounding box center [881, 9] width 6 height 13
